Goal: Navigation & Orientation: Find specific page/section

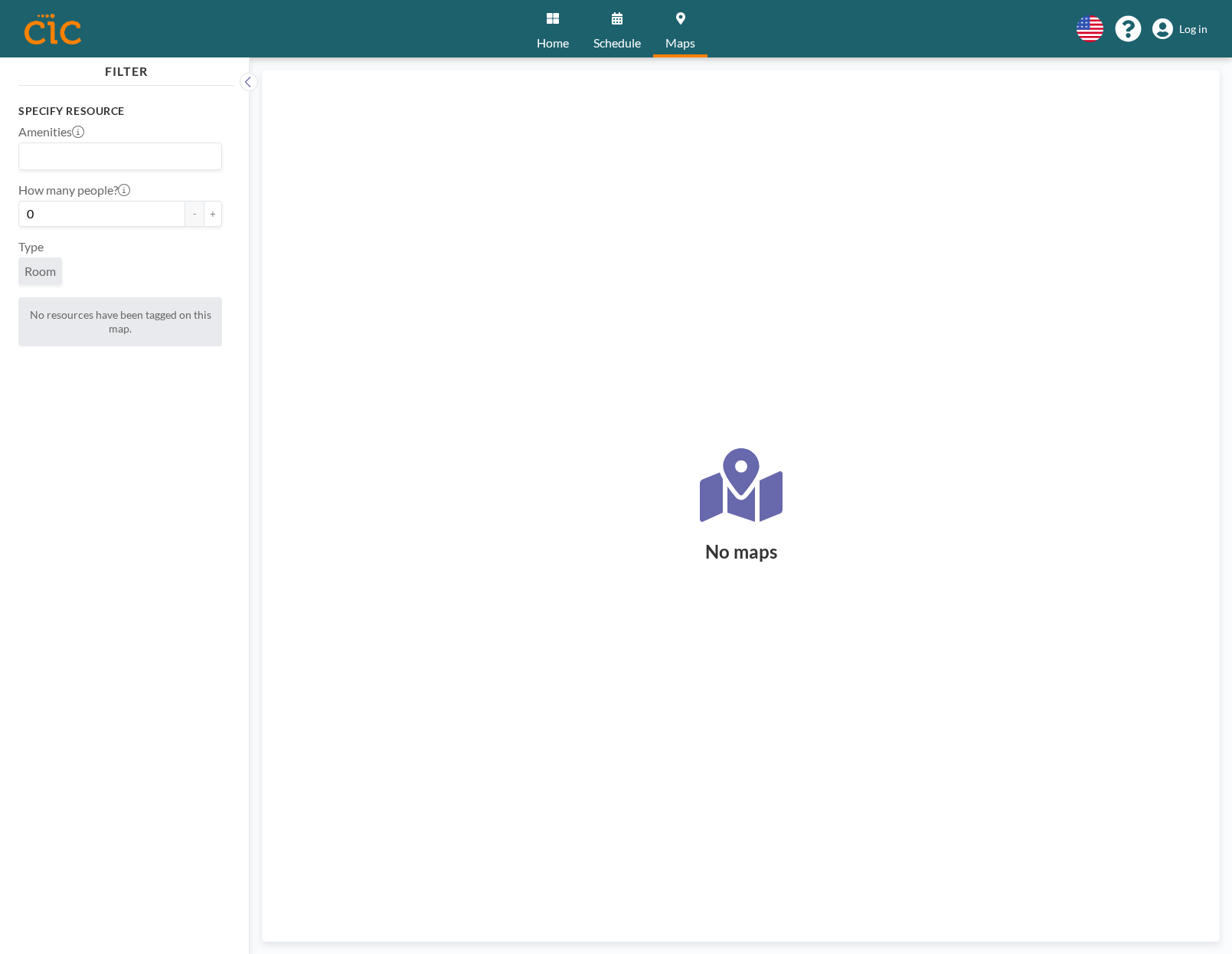
click at [566, 22] on link "Home" at bounding box center [553, 28] width 56 height 57
click at [122, 158] on input "Search for option" at bounding box center [117, 156] width 192 height 20
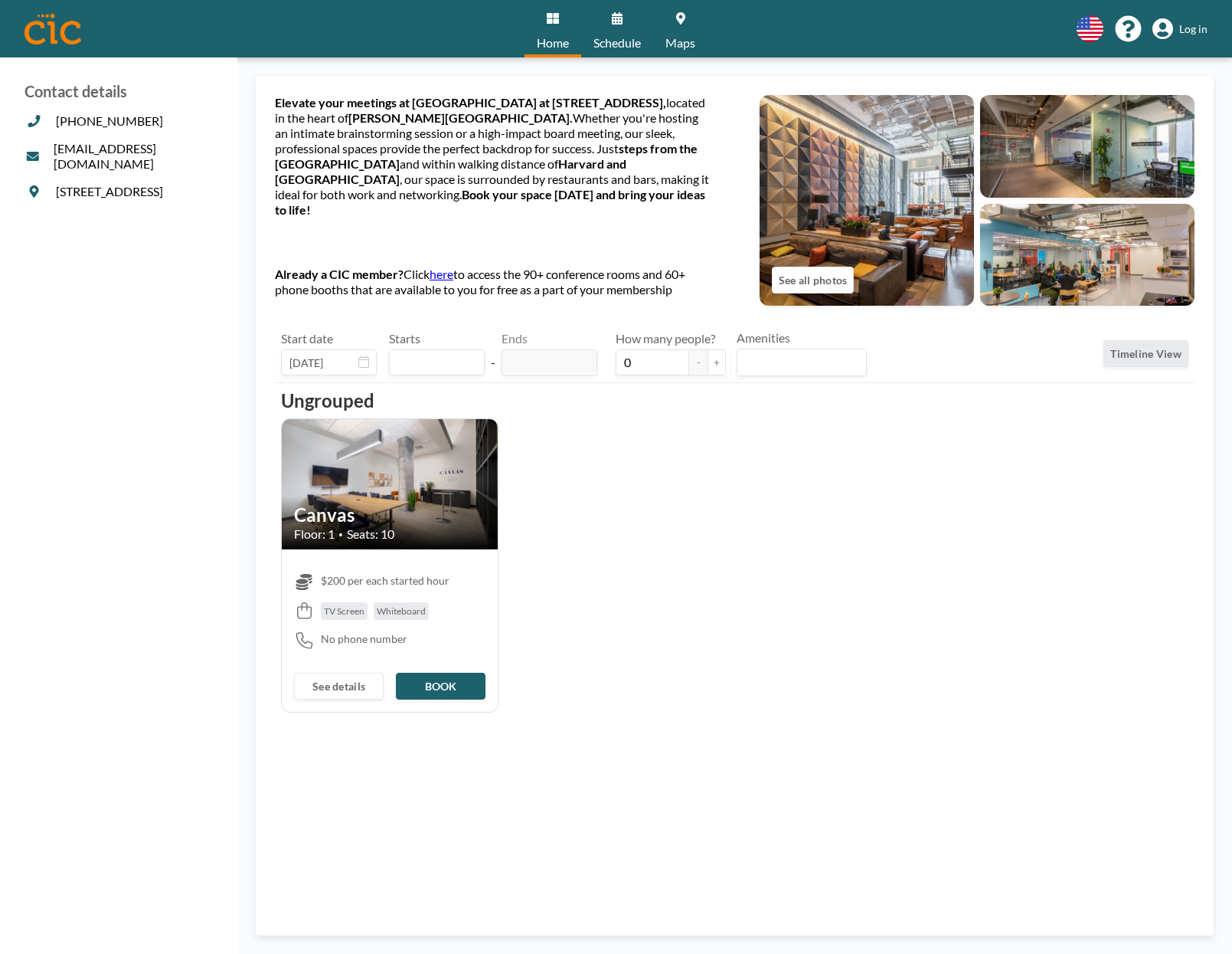
click at [1042, 131] on img at bounding box center [1087, 146] width 214 height 103
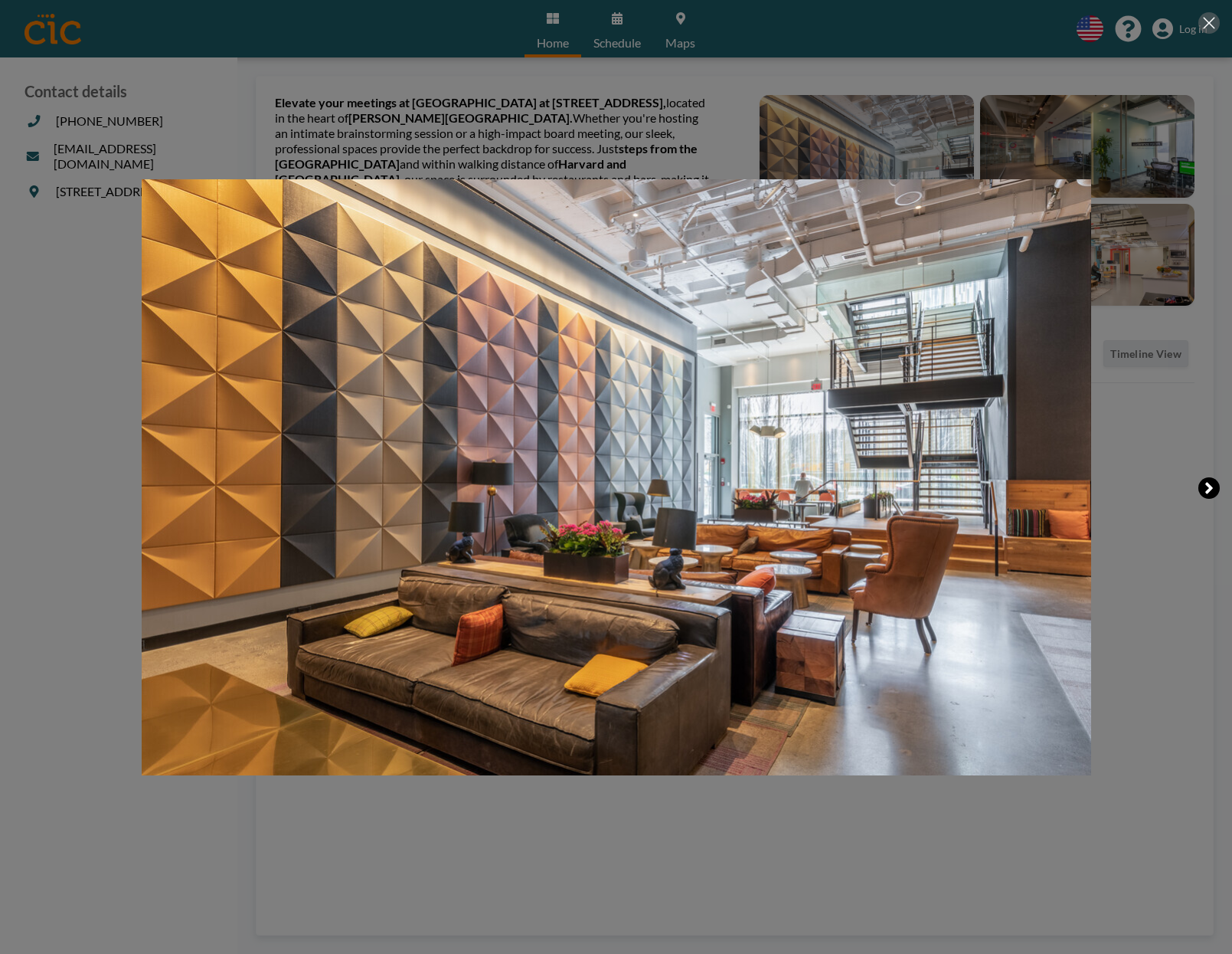
click at [1211, 493] on icon at bounding box center [1209, 488] width 9 height 18
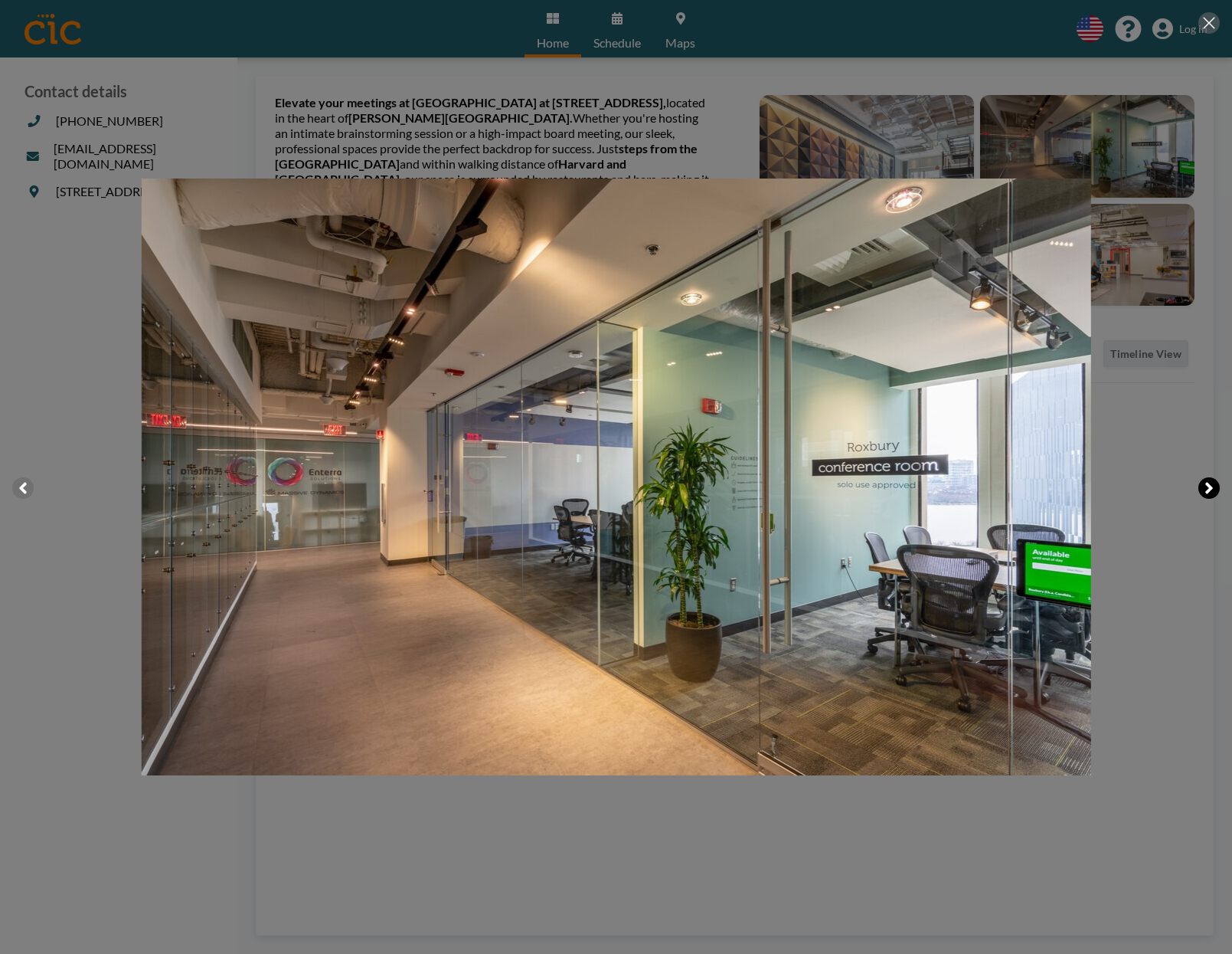
click at [1211, 493] on icon at bounding box center [1209, 488] width 9 height 18
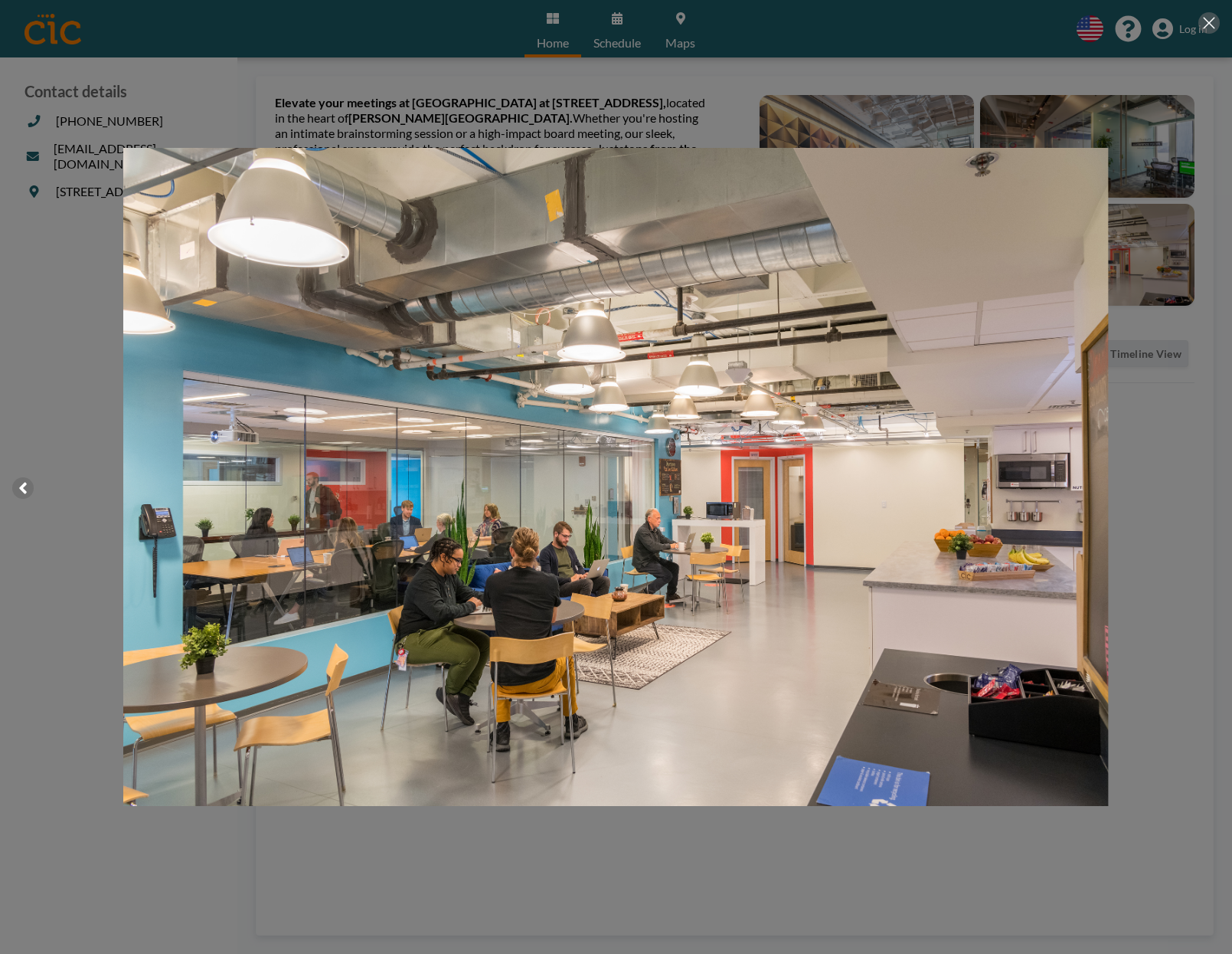
click at [1211, 493] on div at bounding box center [616, 477] width 1232 height 954
